Goal: Task Accomplishment & Management: Manage account settings

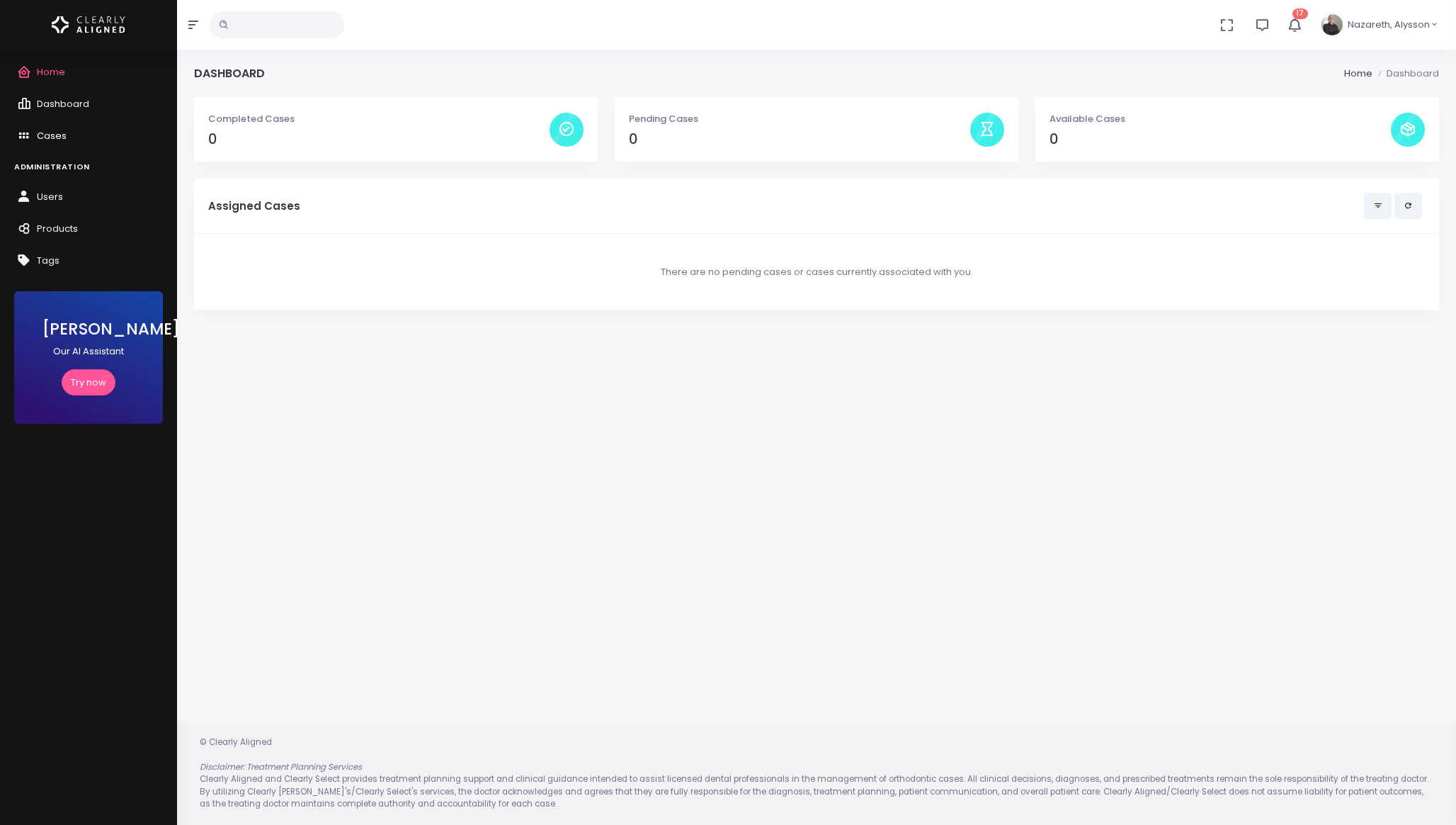
click at [52, 133] on span "Cases" at bounding box center [52, 136] width 30 height 13
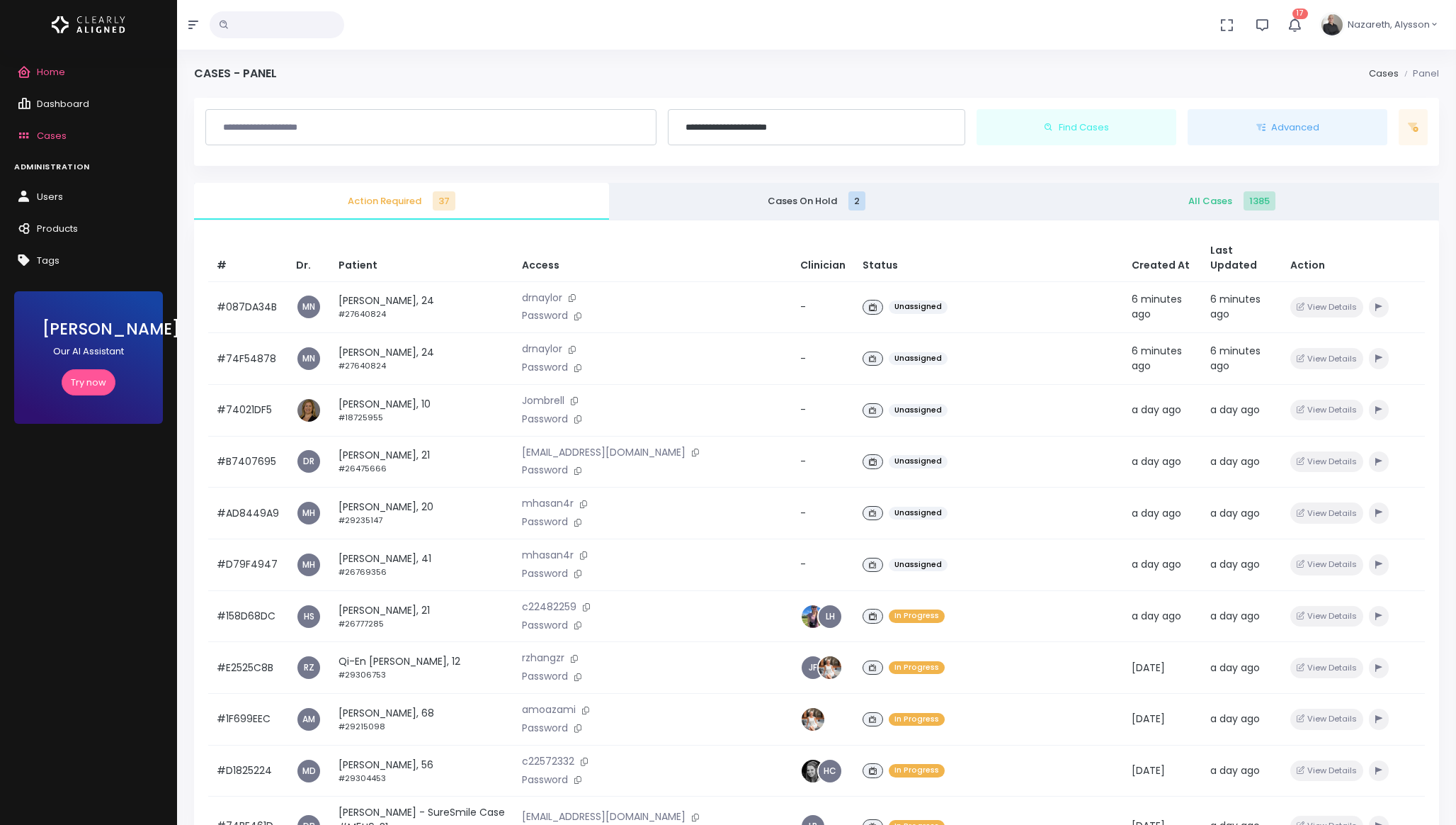
click at [1166, 203] on span "All Cases 1385" at bounding box center [1232, 200] width 393 height 14
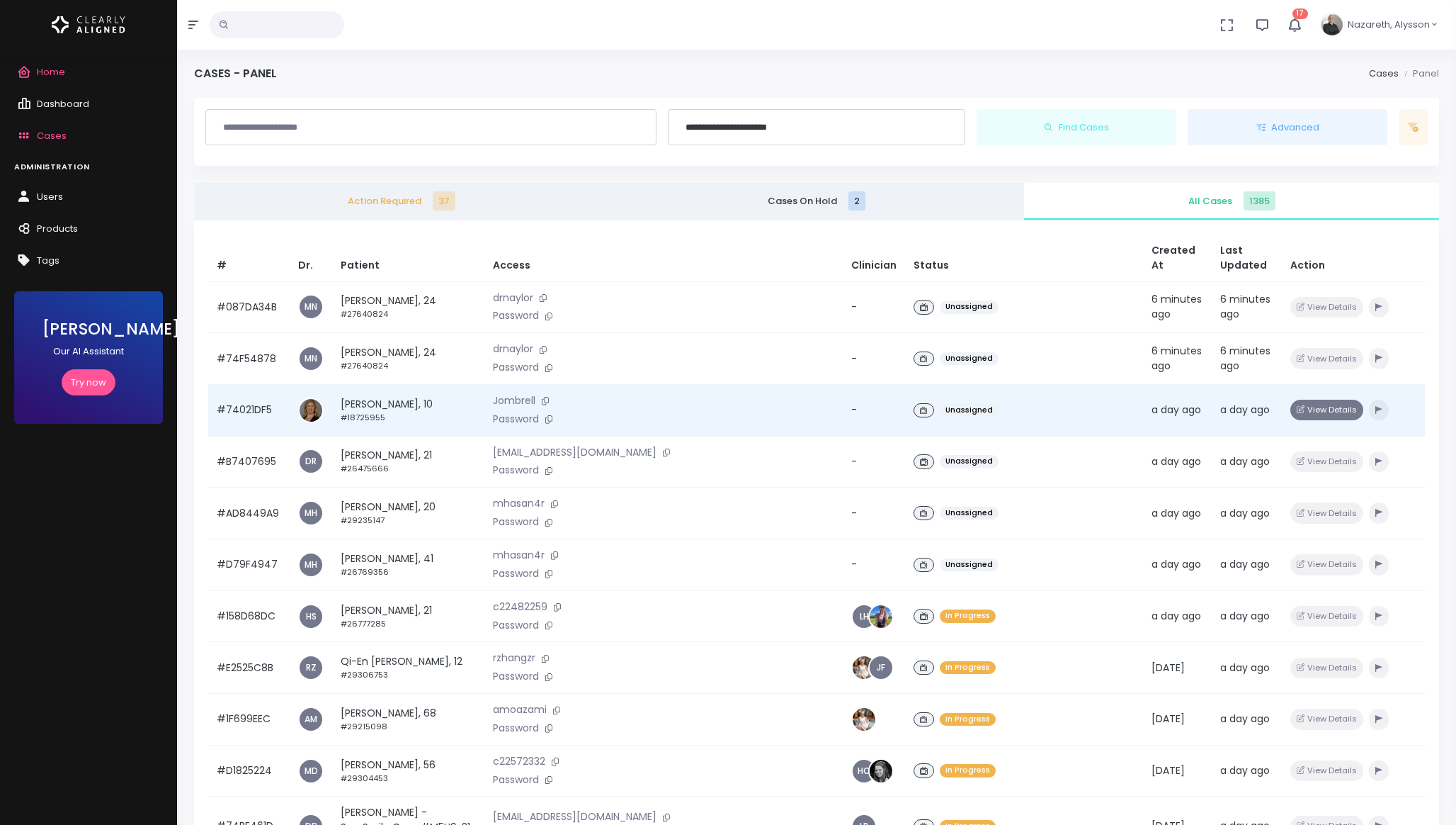
click at [1305, 410] on button "View Details" at bounding box center [1327, 410] width 73 height 20
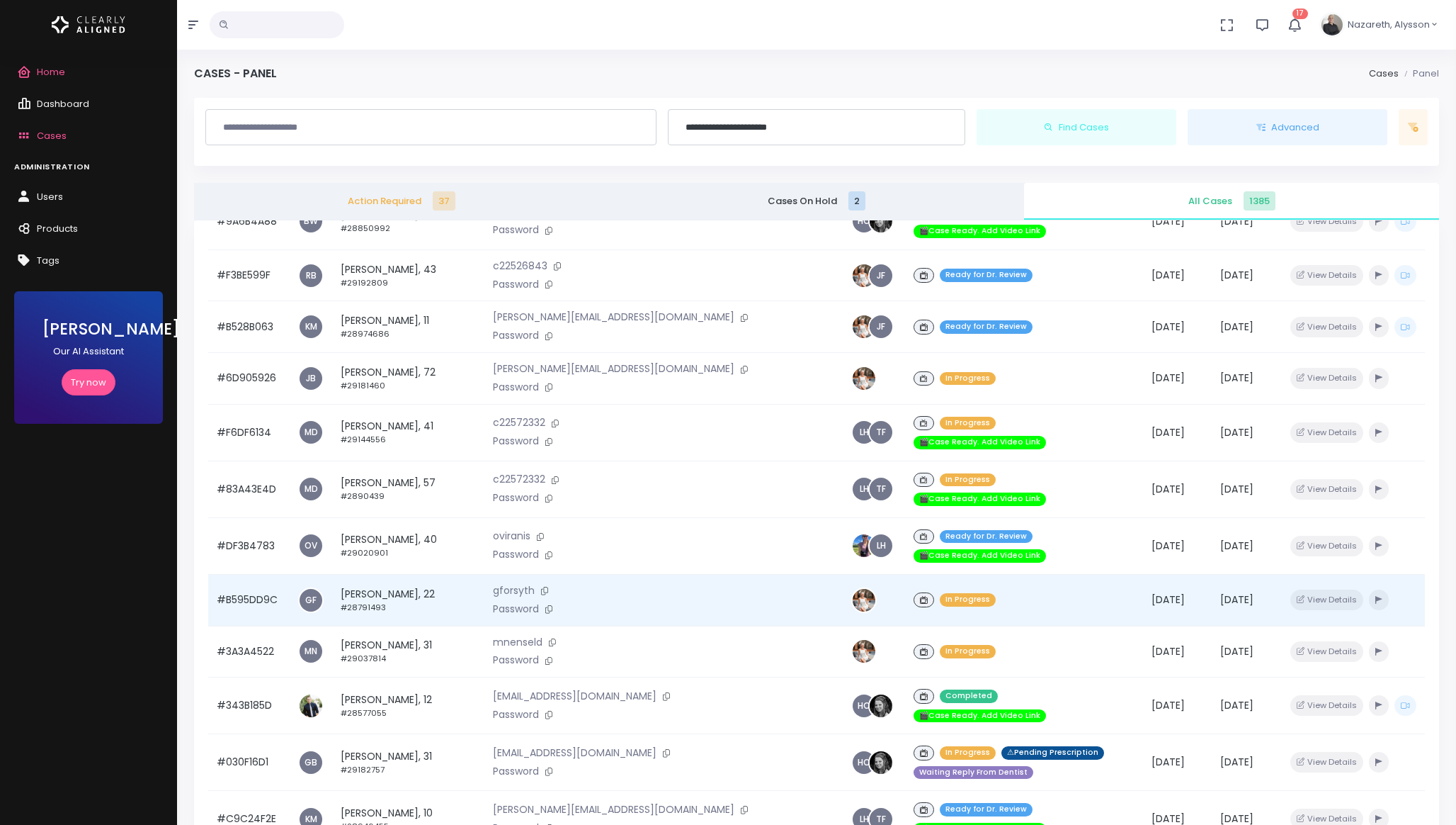
scroll to position [1670, 0]
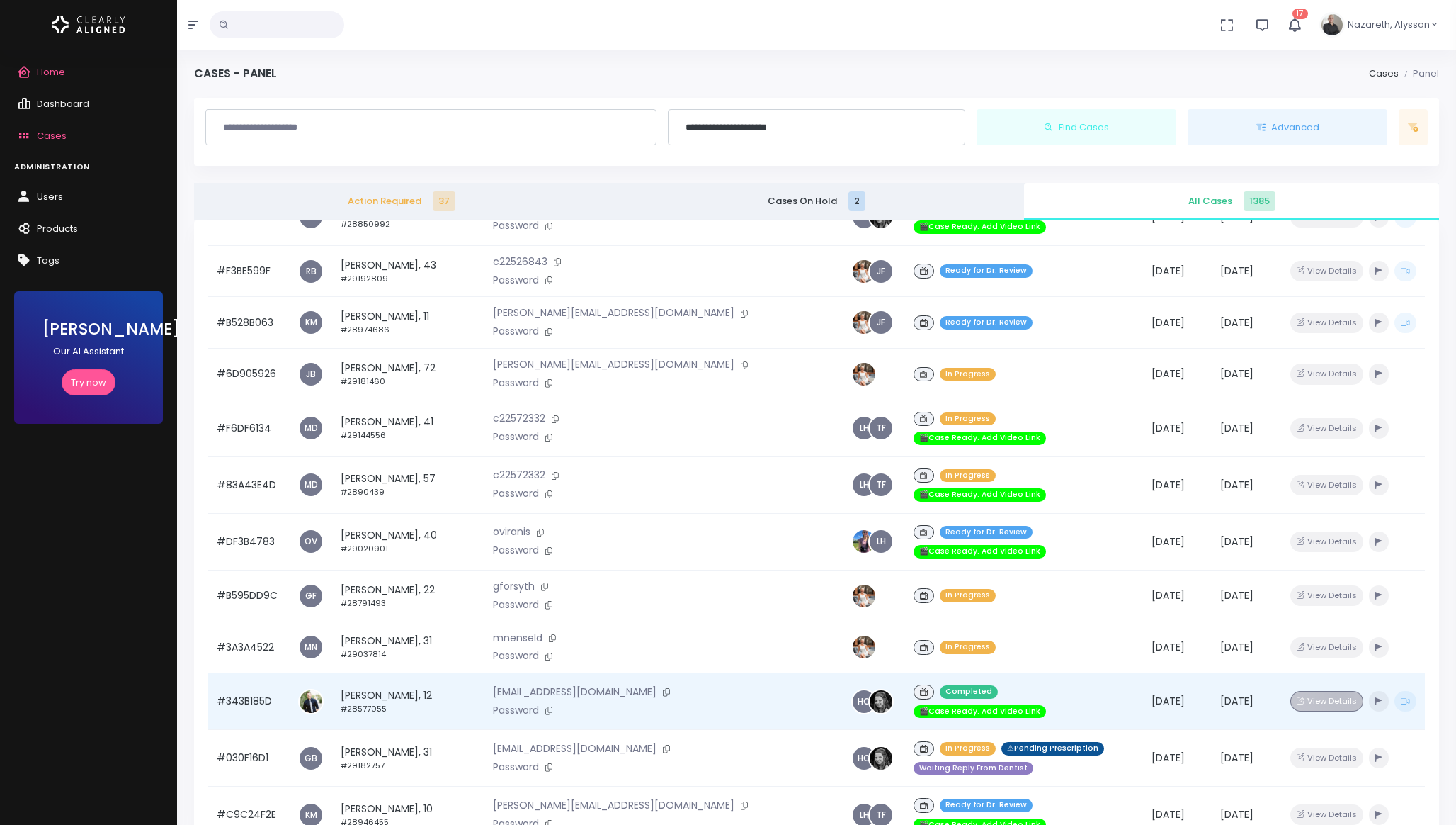
click at [1342, 691] on button "View Details" at bounding box center [1327, 701] width 73 height 20
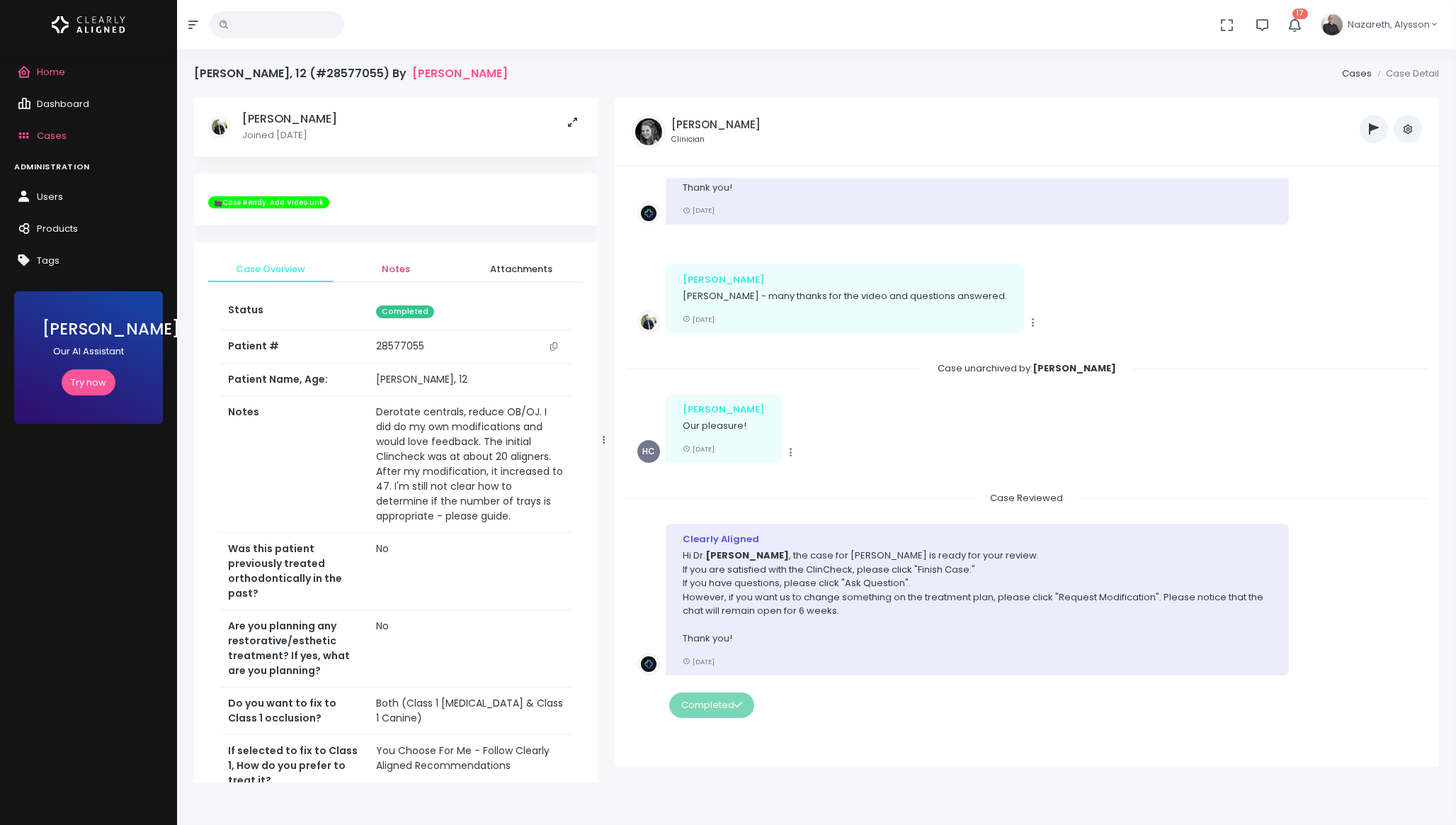
click at [403, 273] on span "Notes" at bounding box center [396, 269] width 103 height 14
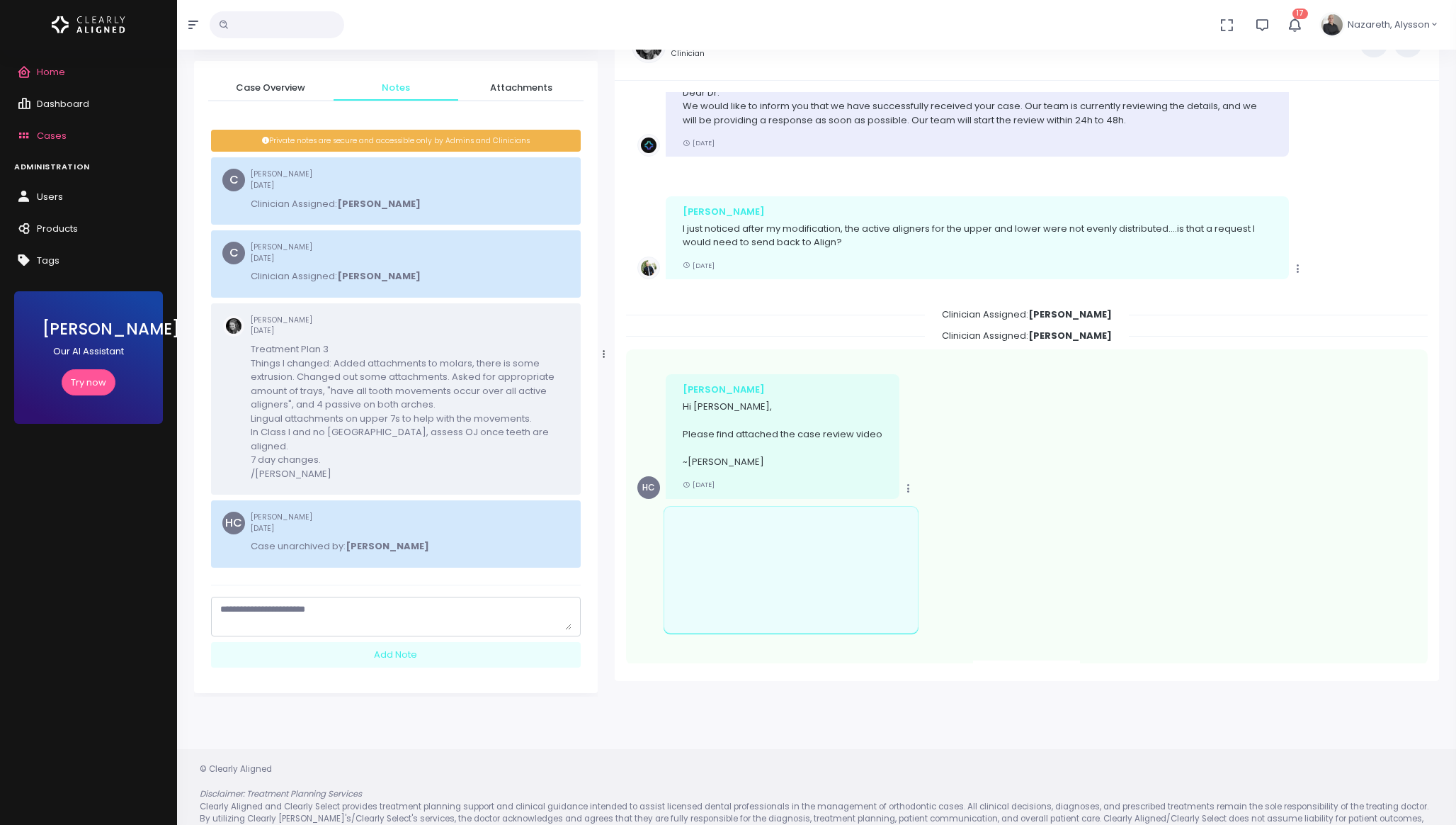
drag, startPoint x: 347, startPoint y: 602, endPoint x: 249, endPoint y: 598, distance: 98.1
click at [249, 603] on textarea "scrollable content" at bounding box center [396, 617] width 351 height 28
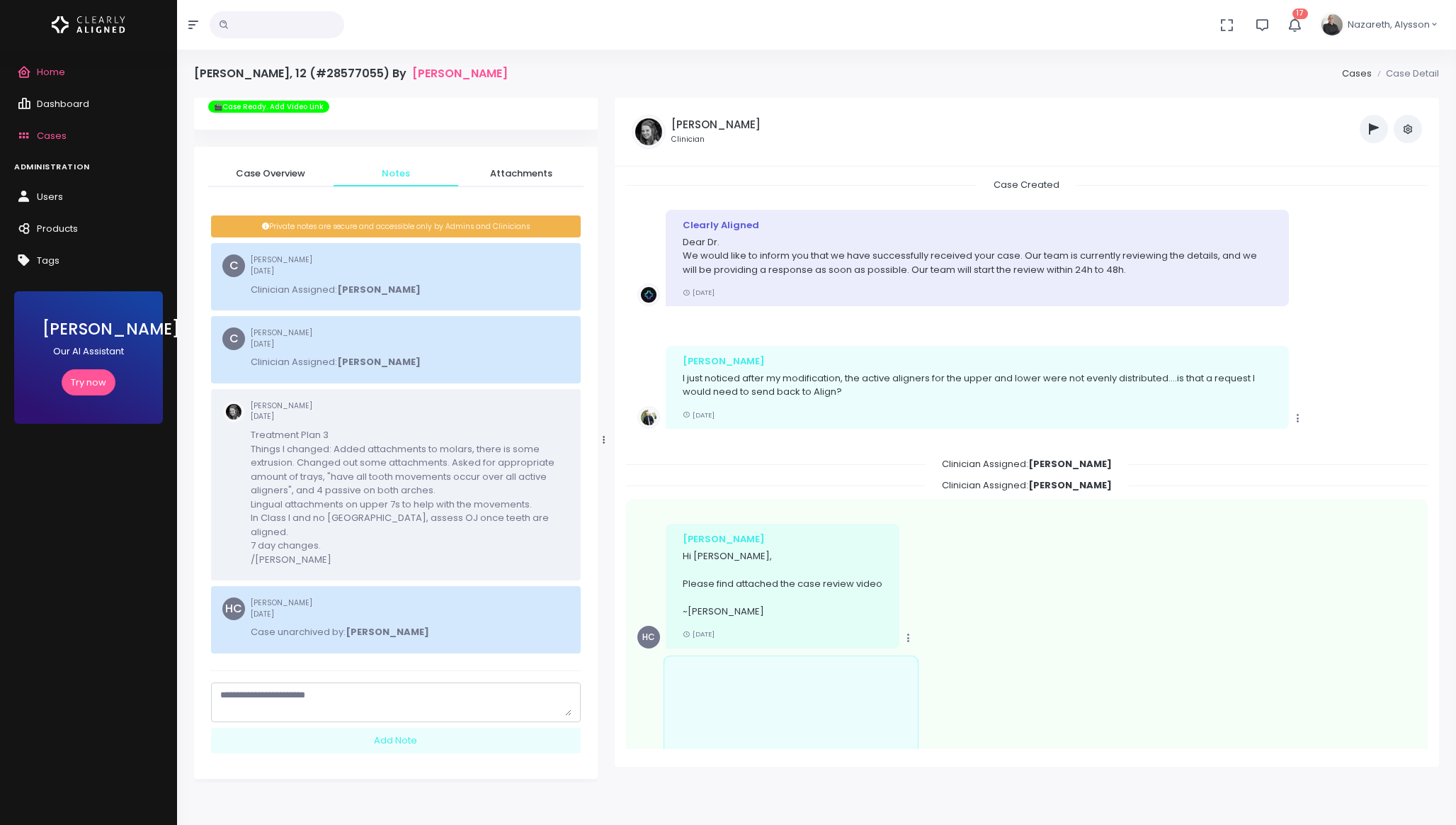
drag, startPoint x: 607, startPoint y: 424, endPoint x: 623, endPoint y: 424, distance: 16.0
click at [623, 424] on div "[PERSON_NAME] ‼️ Priority Waiting Reply From Dentist PREVIDEO HELP NEEDED Ortho…" at bounding box center [1026, 432] width 841 height 669
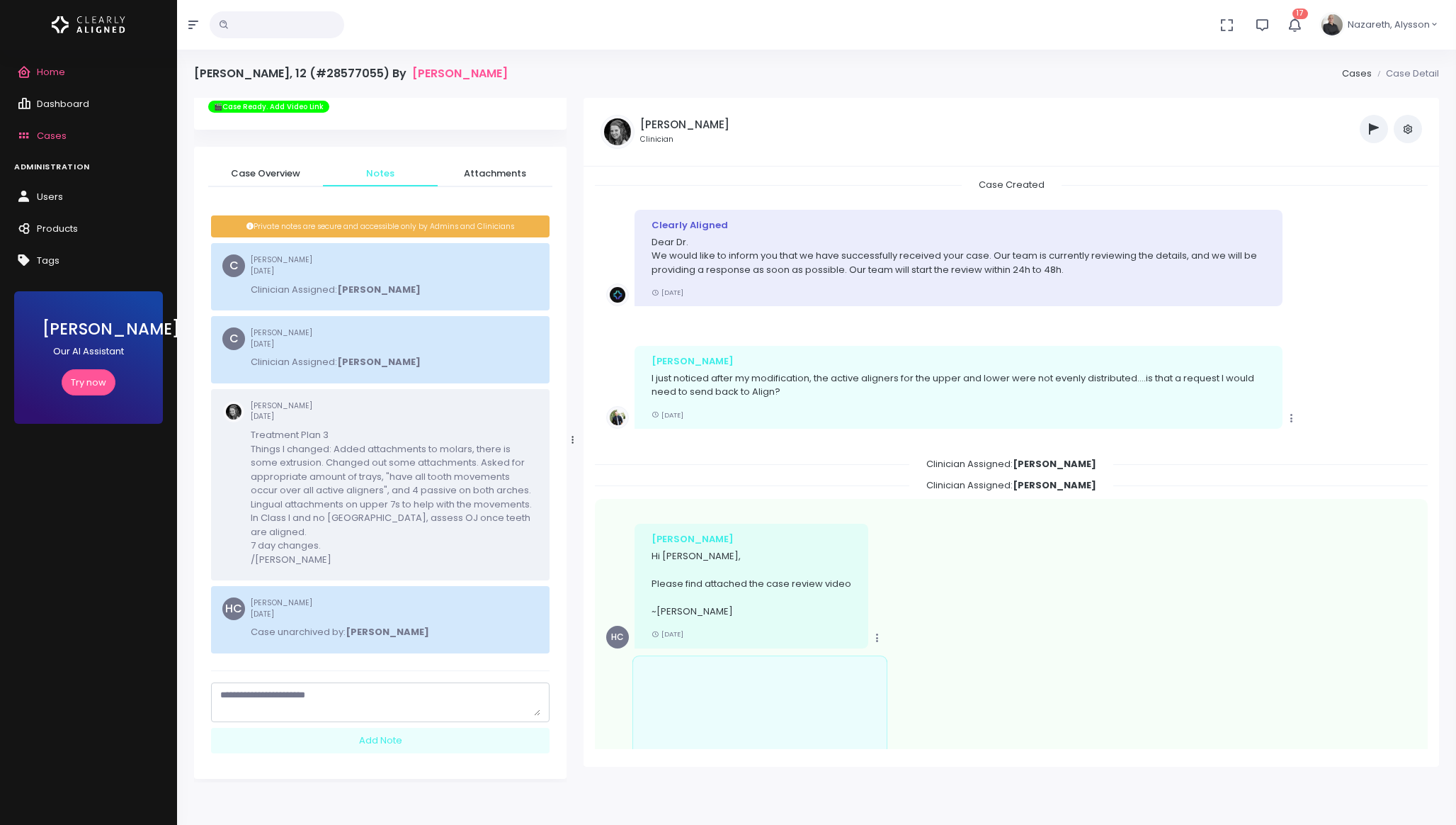
drag, startPoint x: 602, startPoint y: 426, endPoint x: 570, endPoint y: 426, distance: 32.0
click at [570, 426] on div at bounding box center [573, 439] width 7 height 671
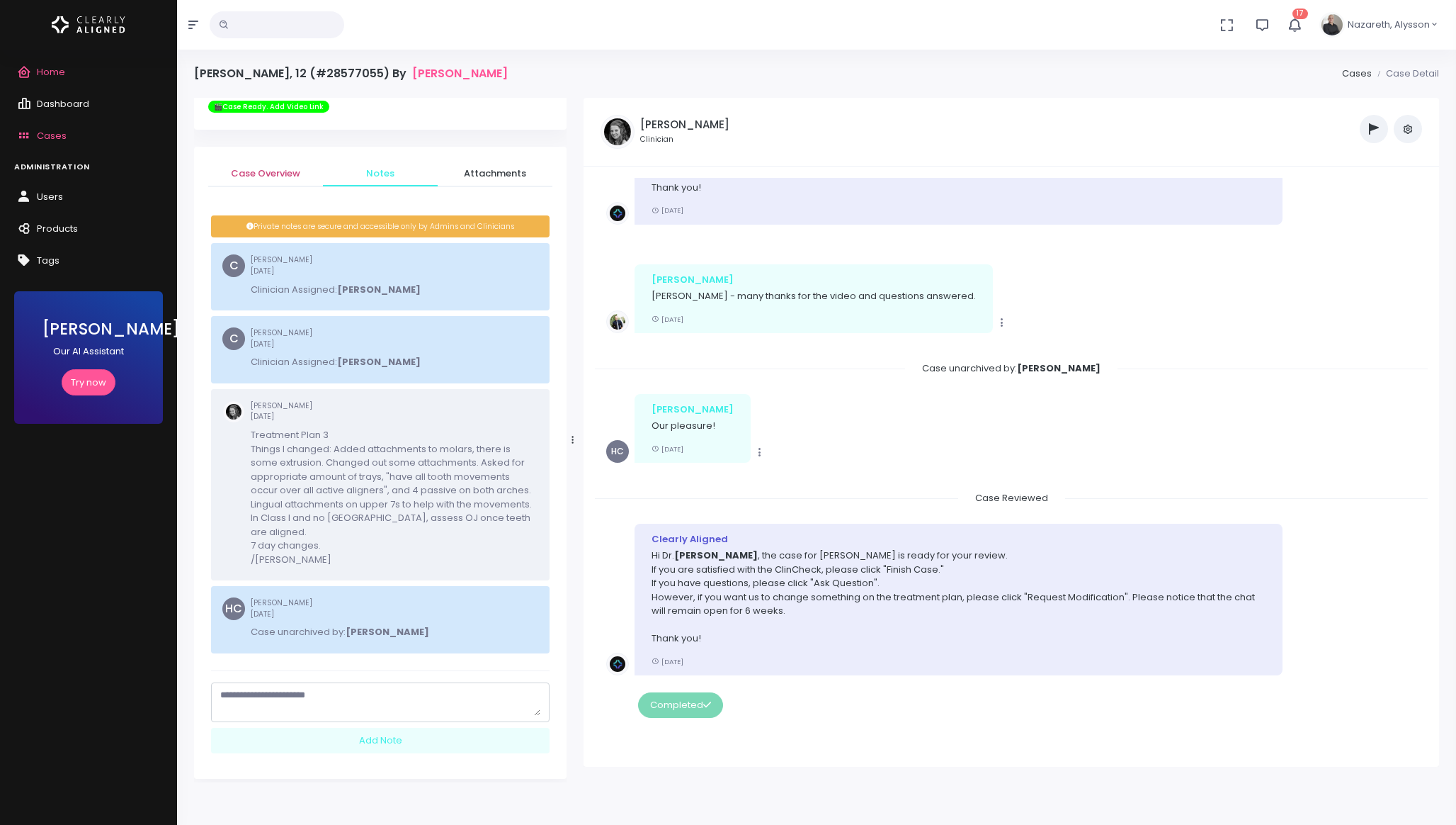
click at [275, 178] on span "Case Overview" at bounding box center [265, 173] width 92 height 14
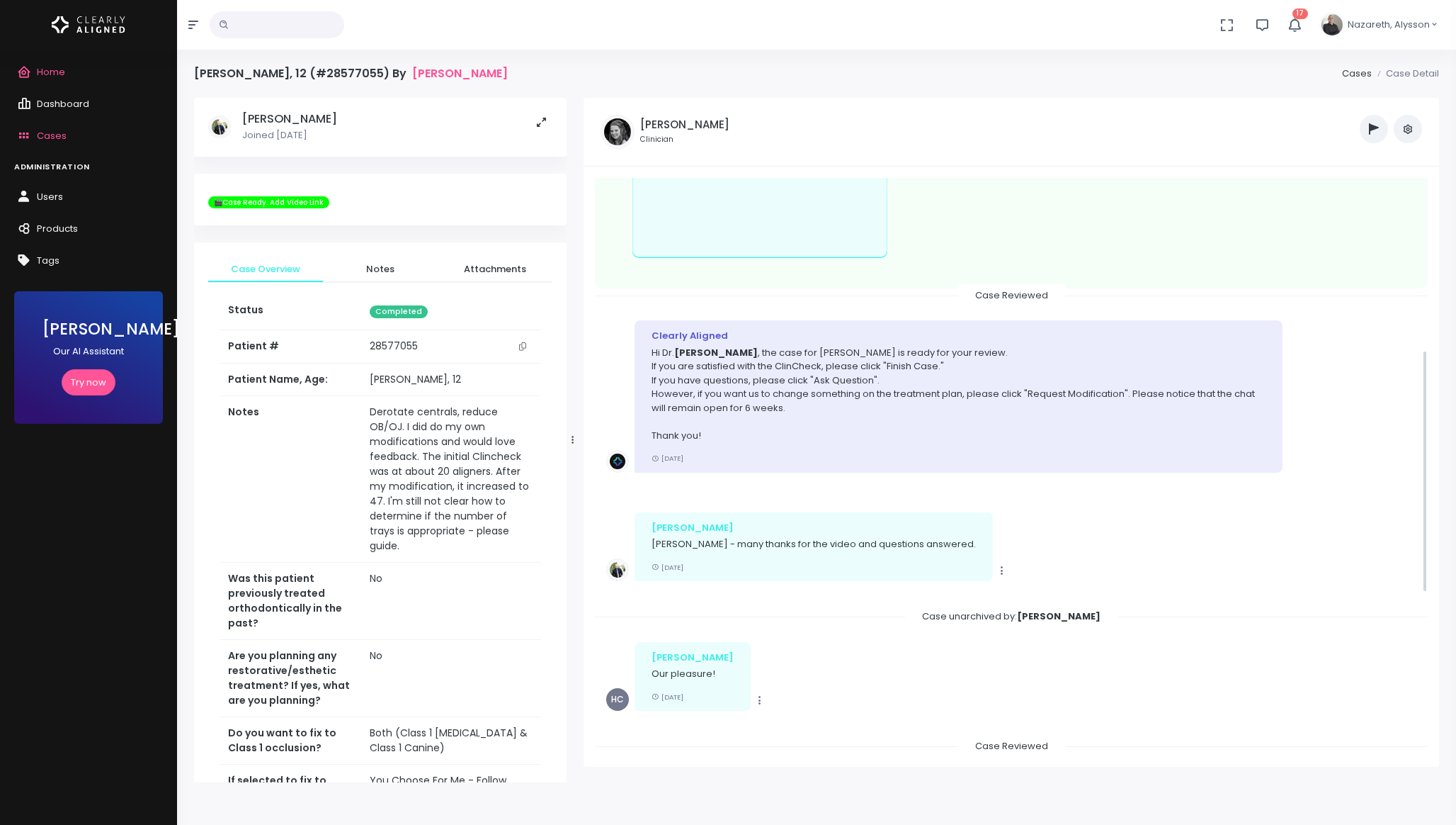
scroll to position [774, 0]
